Goal: Browse casually

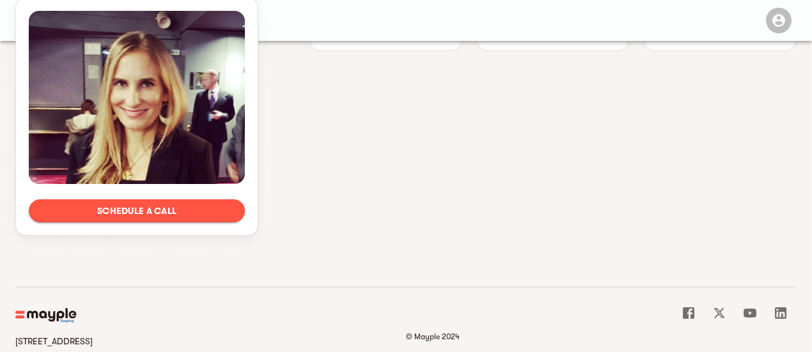
scroll to position [817, 0]
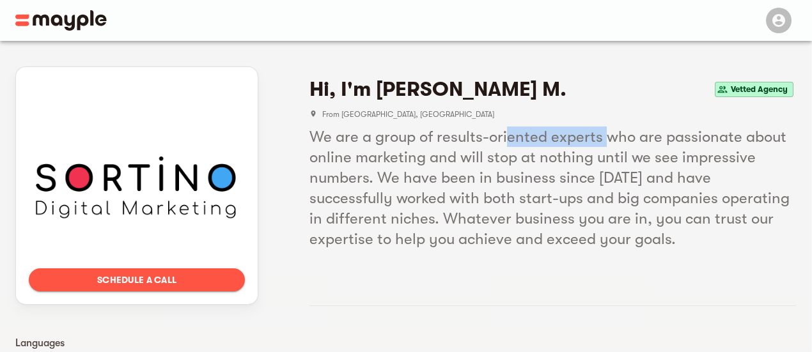
drag, startPoint x: 507, startPoint y: 141, endPoint x: 615, endPoint y: 145, distance: 108.1
click at [613, 145] on h5 "We are a group of results-oriented experts who are passionate about online mark…" at bounding box center [553, 188] width 487 height 123
click at [603, 168] on h5 "We are a group of results-oriented experts who are passionate about online mark…" at bounding box center [553, 188] width 487 height 123
